Goal: Transaction & Acquisition: Book appointment/travel/reservation

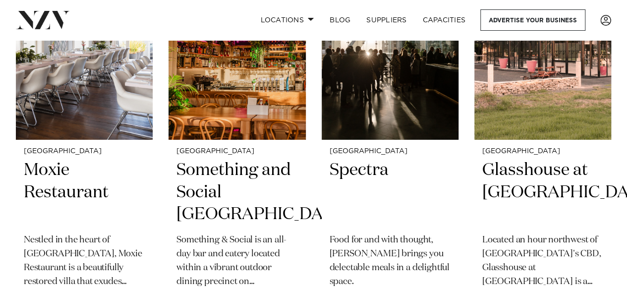
scroll to position [3422, 0]
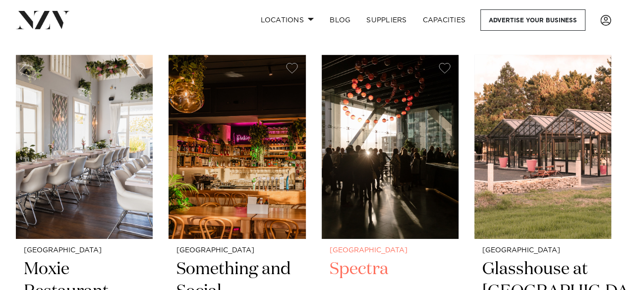
click at [411, 213] on img at bounding box center [390, 147] width 137 height 184
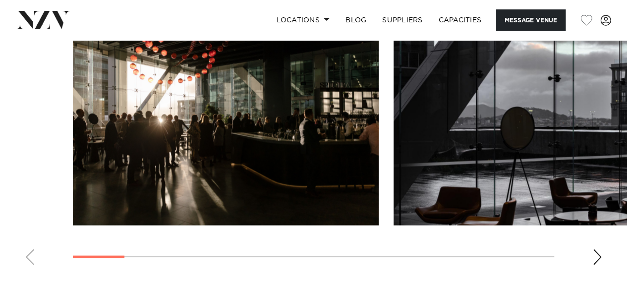
scroll to position [893, 0]
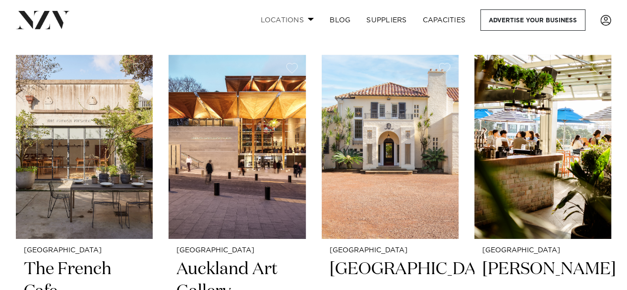
click at [300, 15] on link "Locations" at bounding box center [286, 19] width 69 height 21
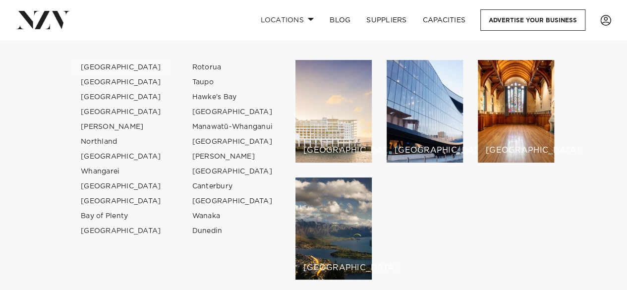
click at [106, 67] on link "[GEOGRAPHIC_DATA]" at bounding box center [121, 67] width 97 height 15
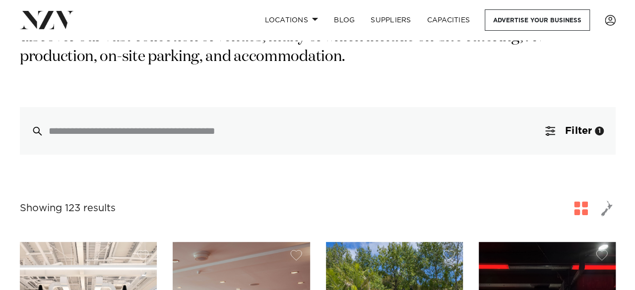
scroll to position [198, 0]
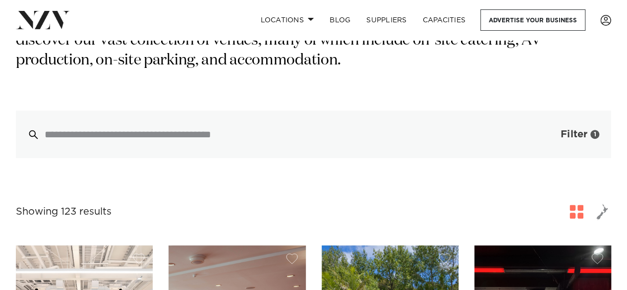
click at [568, 129] on span "Filter" at bounding box center [574, 134] width 27 height 10
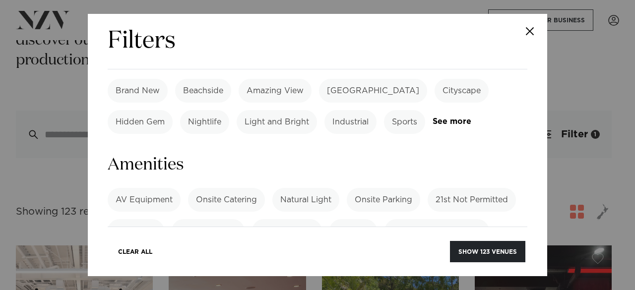
scroll to position [645, 0]
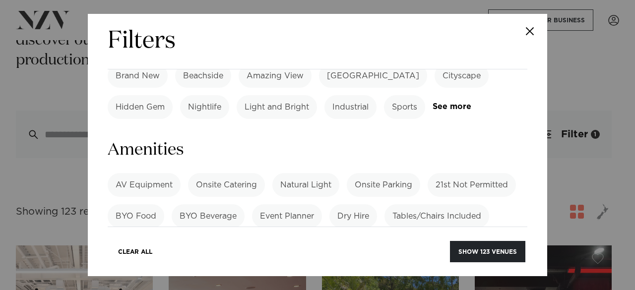
click at [222, 204] on label "BYO Beverage" at bounding box center [208, 216] width 73 height 24
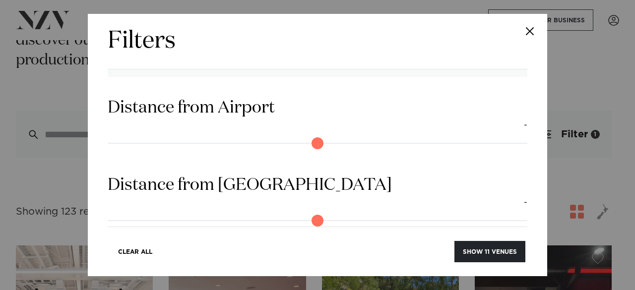
scroll to position [942, 0]
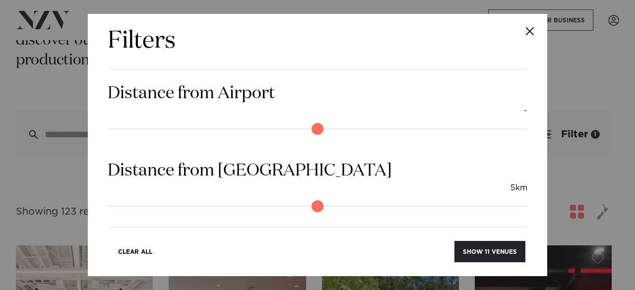
type input "*"
drag, startPoint x: 107, startPoint y: 113, endPoint x: 99, endPoint y: 118, distance: 9.8
click at [108, 198] on input "range" at bounding box center [318, 206] width 420 height 16
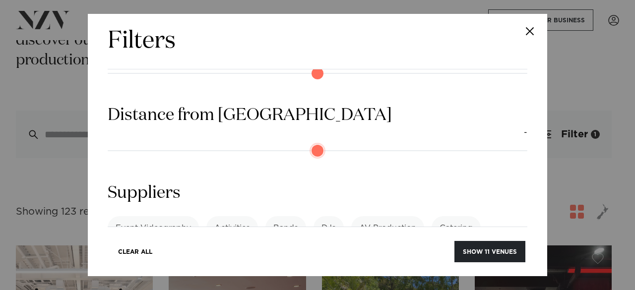
scroll to position [999, 0]
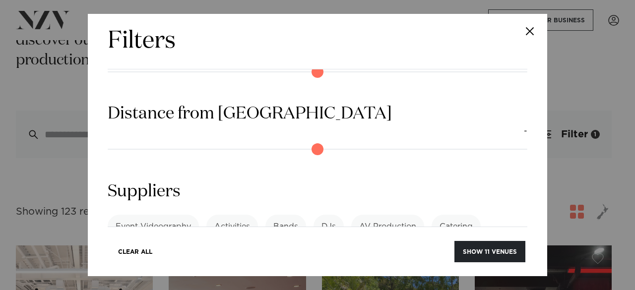
click at [185, 277] on link "See more" at bounding box center [146, 281] width 77 height 8
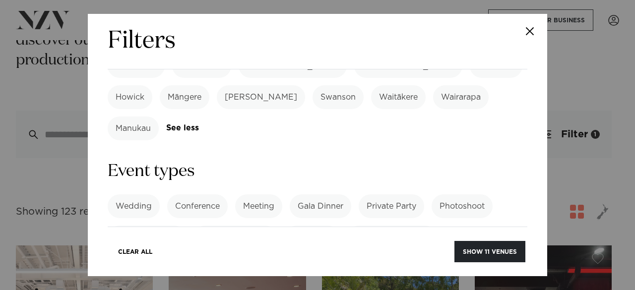
scroll to position [412, 0]
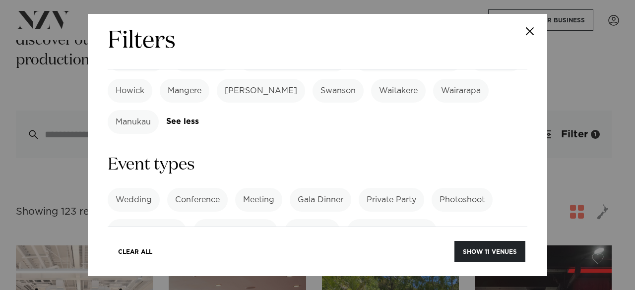
click at [411, 219] on label "21st Birthday Party" at bounding box center [391, 231] width 89 height 24
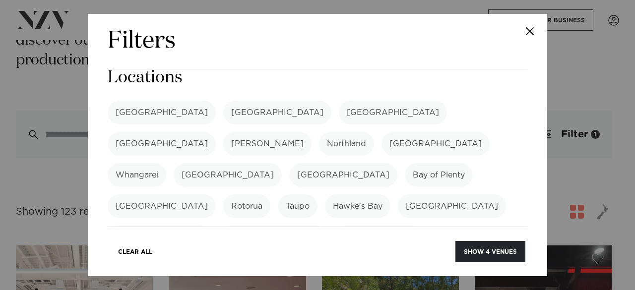
scroll to position [0, 0]
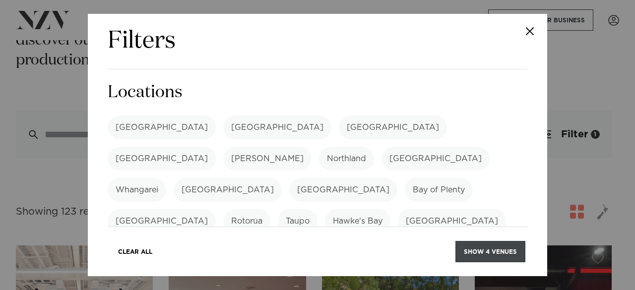
click at [487, 254] on button "Show 4 venues" at bounding box center [490, 251] width 70 height 21
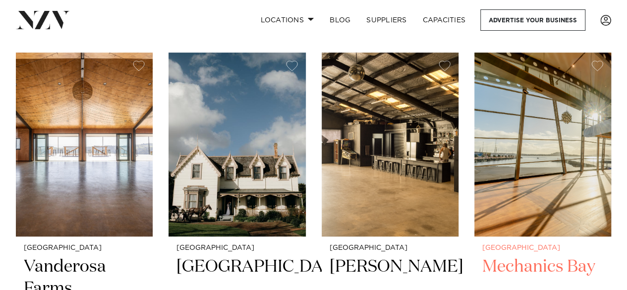
scroll to position [248, 0]
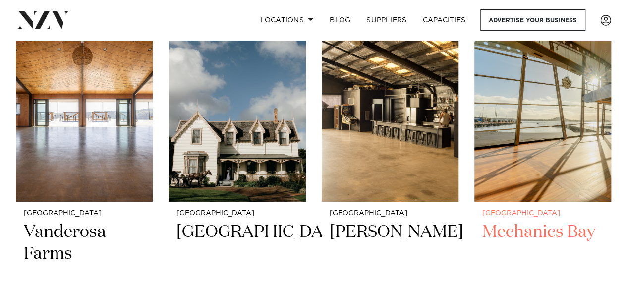
click at [571, 121] on img at bounding box center [543, 110] width 137 height 184
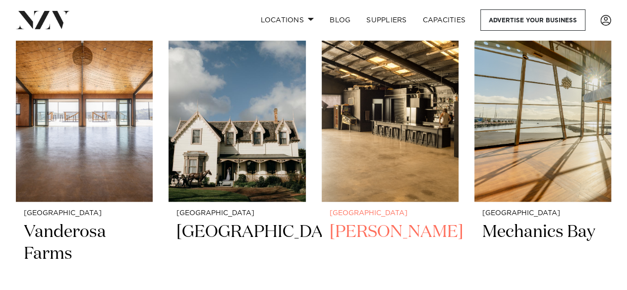
click at [400, 99] on img at bounding box center [390, 110] width 137 height 184
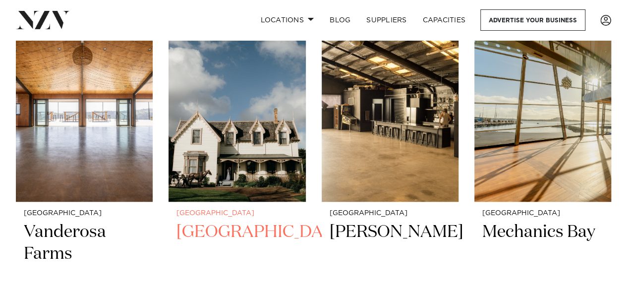
click at [269, 123] on img at bounding box center [237, 110] width 137 height 184
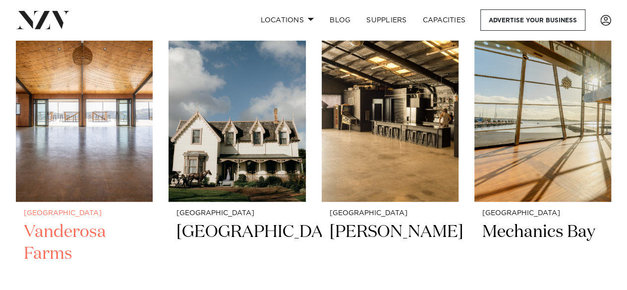
click at [128, 112] on img at bounding box center [84, 110] width 137 height 184
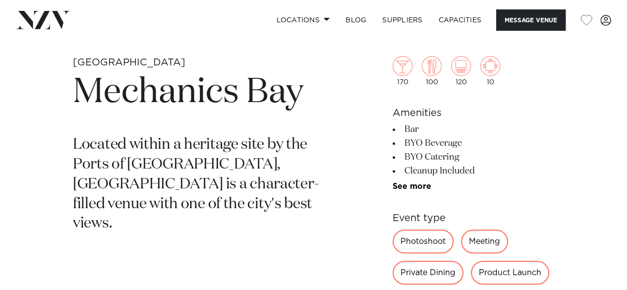
scroll to position [298, 0]
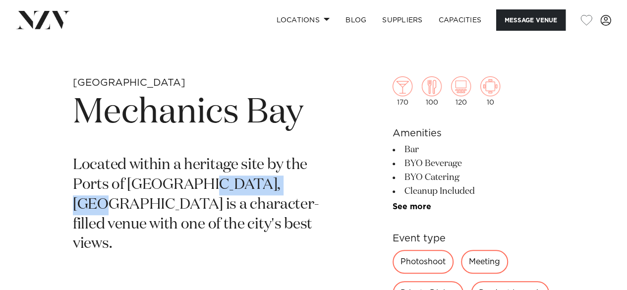
drag, startPoint x: 197, startPoint y: 187, endPoint x: 291, endPoint y: 187, distance: 93.3
click at [291, 187] on p "Located within a heritage site by the Ports of [GEOGRAPHIC_DATA], [GEOGRAPHIC_D…" at bounding box center [197, 205] width 249 height 99
copy p "Mechanics Bay"
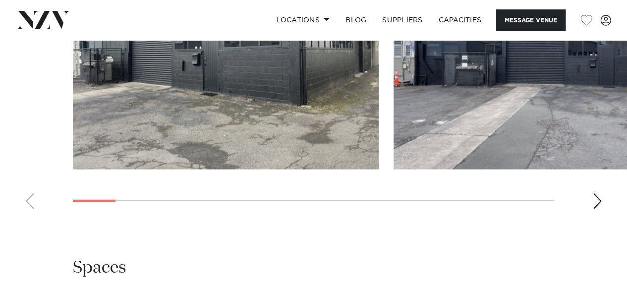
scroll to position [942, 0]
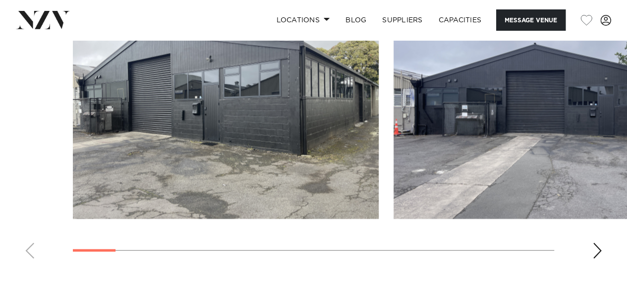
click at [598, 243] on div "Next slide" at bounding box center [598, 251] width 10 height 16
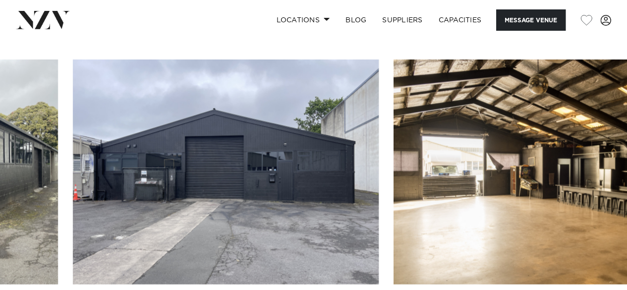
scroll to position [893, 0]
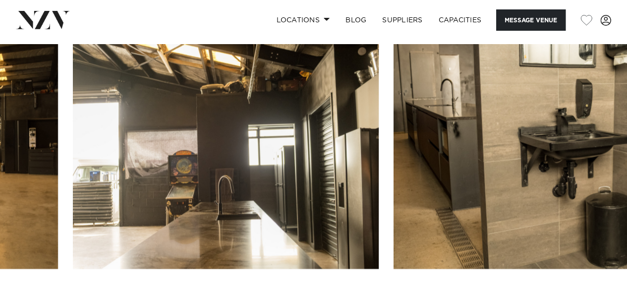
click at [586, 254] on swiper-container at bounding box center [313, 180] width 627 height 272
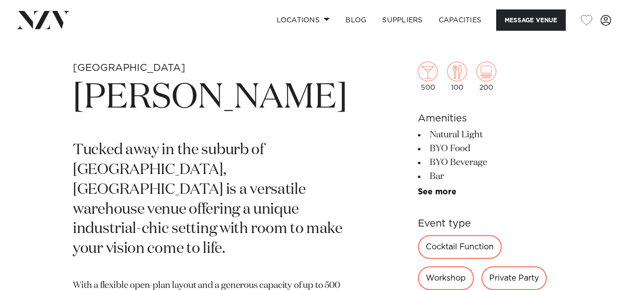
scroll to position [347, 0]
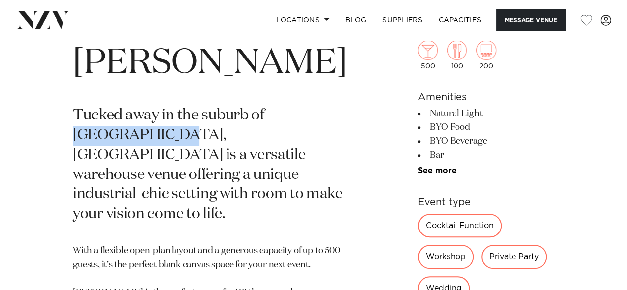
drag, startPoint x: 76, startPoint y: 133, endPoint x: 176, endPoint y: 142, distance: 100.1
click at [176, 142] on p "Tucked away in the suburb of Māngere Bridge, Hastie is a versatile warehouse ve…" at bounding box center [210, 165] width 275 height 119
copy p "Māngere Bridge"
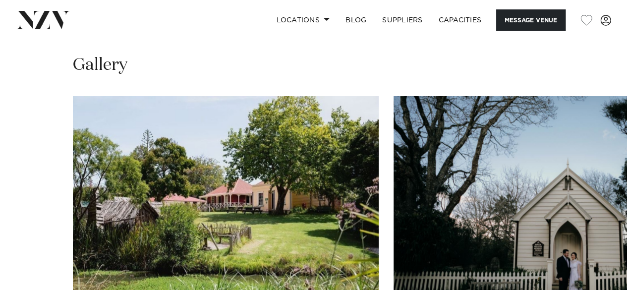
scroll to position [942, 0]
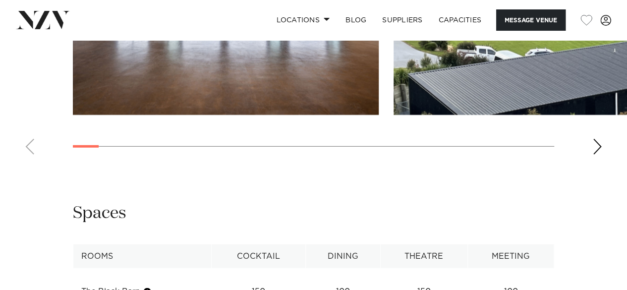
scroll to position [1141, 0]
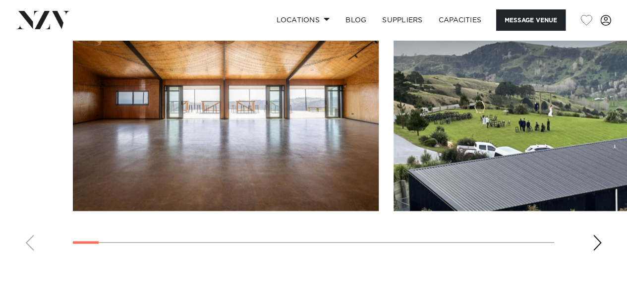
click at [592, 221] on swiper-container at bounding box center [313, 123] width 627 height 272
click at [598, 235] on div "Next slide" at bounding box center [598, 243] width 10 height 16
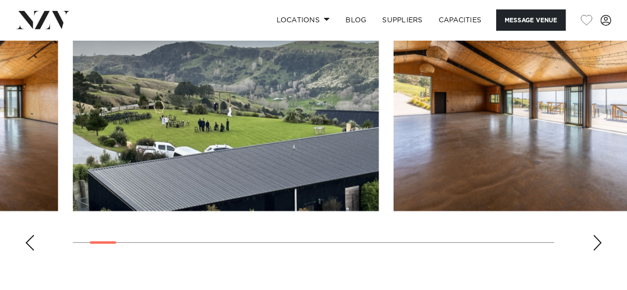
click at [599, 235] on div "Next slide" at bounding box center [598, 243] width 10 height 16
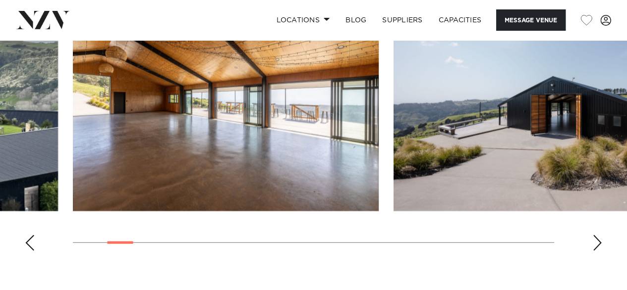
scroll to position [1091, 0]
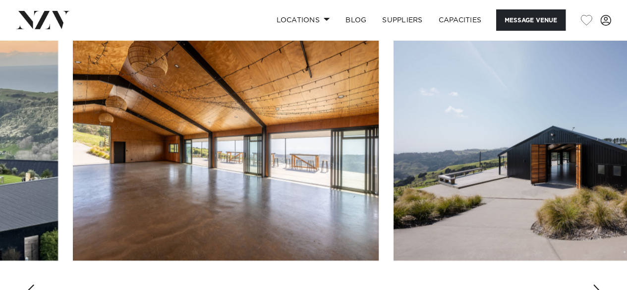
click at [601, 285] on div "Next slide" at bounding box center [598, 293] width 10 height 16
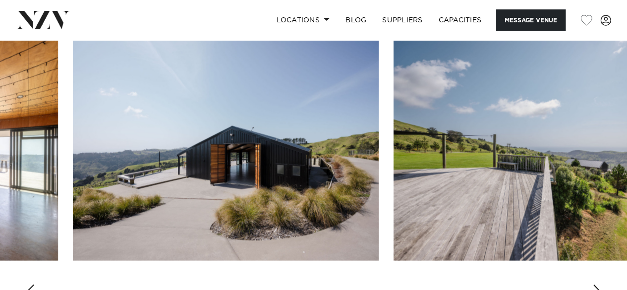
click at [601, 285] on div "Next slide" at bounding box center [598, 293] width 10 height 16
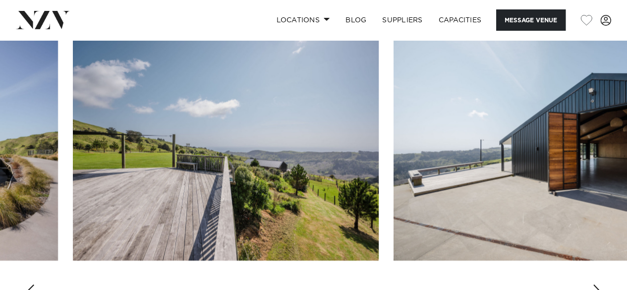
click at [601, 285] on div "Next slide" at bounding box center [598, 293] width 10 height 16
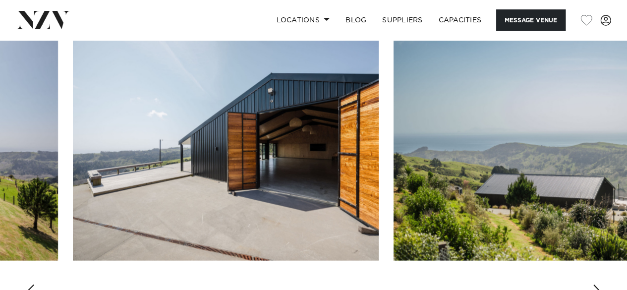
click at [601, 285] on div "Next slide" at bounding box center [598, 293] width 10 height 16
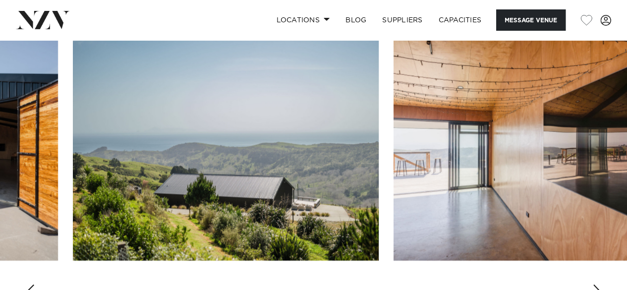
click at [601, 285] on div "Next slide" at bounding box center [598, 293] width 10 height 16
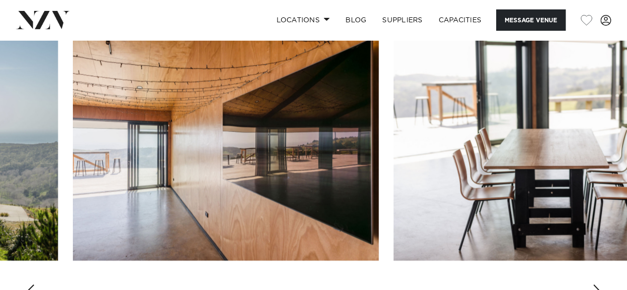
click at [601, 285] on div "Next slide" at bounding box center [598, 293] width 10 height 16
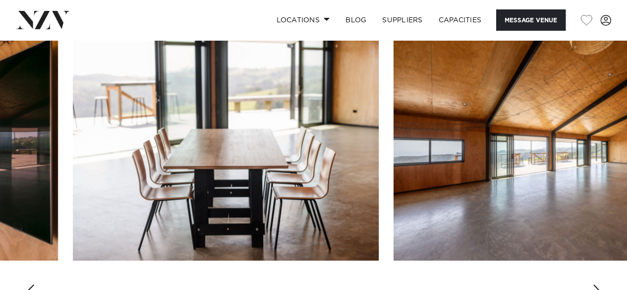
click at [601, 285] on div "Next slide" at bounding box center [598, 293] width 10 height 16
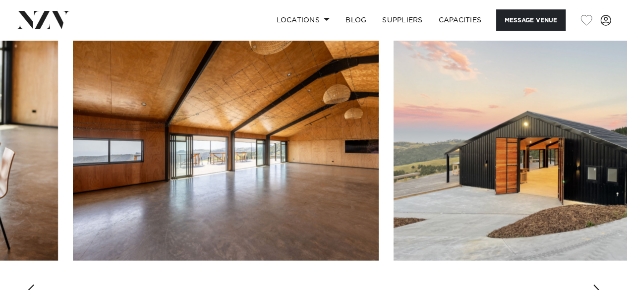
click at [601, 285] on div "Next slide" at bounding box center [598, 293] width 10 height 16
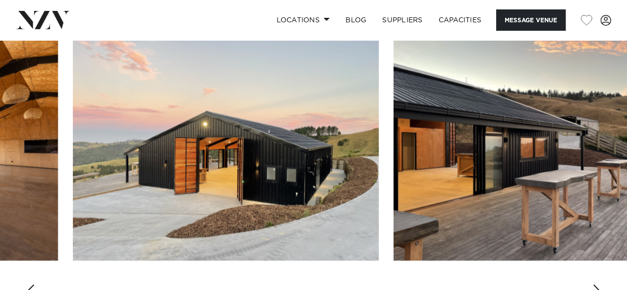
click at [601, 285] on div "Next slide" at bounding box center [598, 293] width 10 height 16
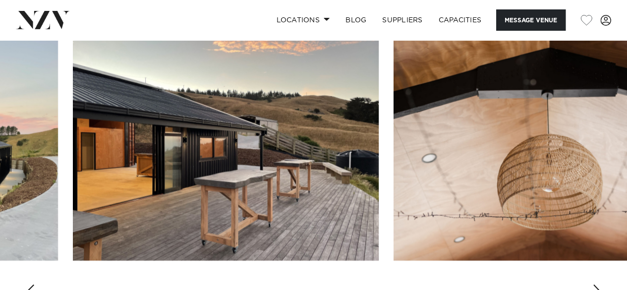
click at [601, 285] on div "Next slide" at bounding box center [598, 293] width 10 height 16
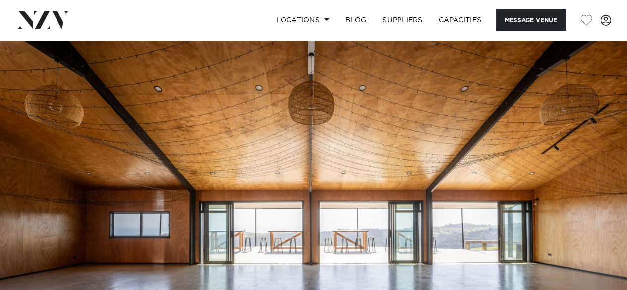
scroll to position [0, 0]
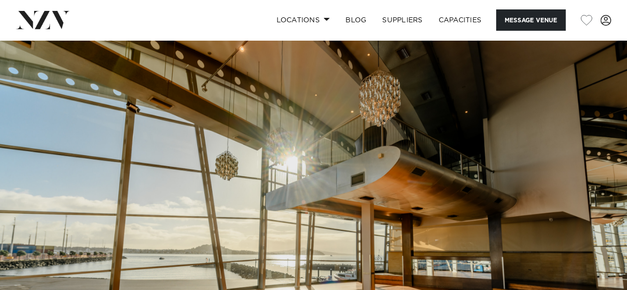
scroll to position [166, 0]
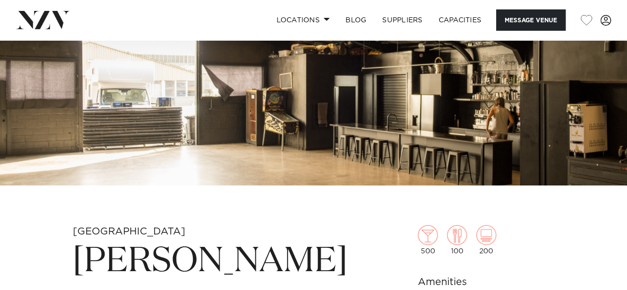
scroll to position [50, 0]
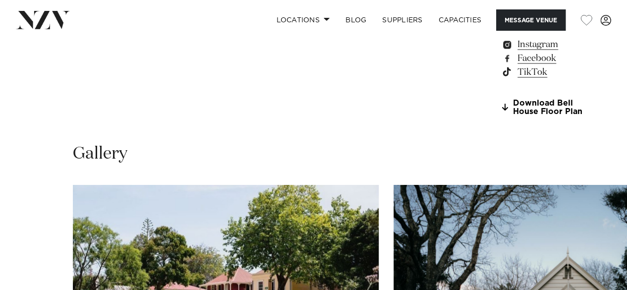
scroll to position [942, 0]
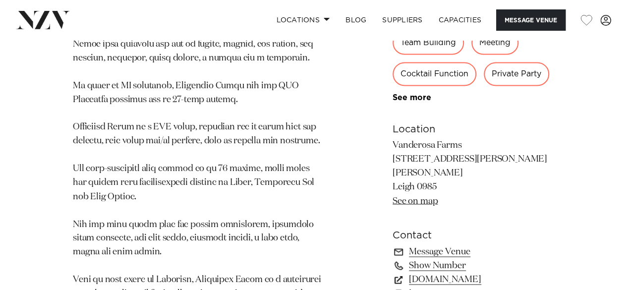
scroll to position [1042, 0]
